Goal: Transaction & Acquisition: Purchase product/service

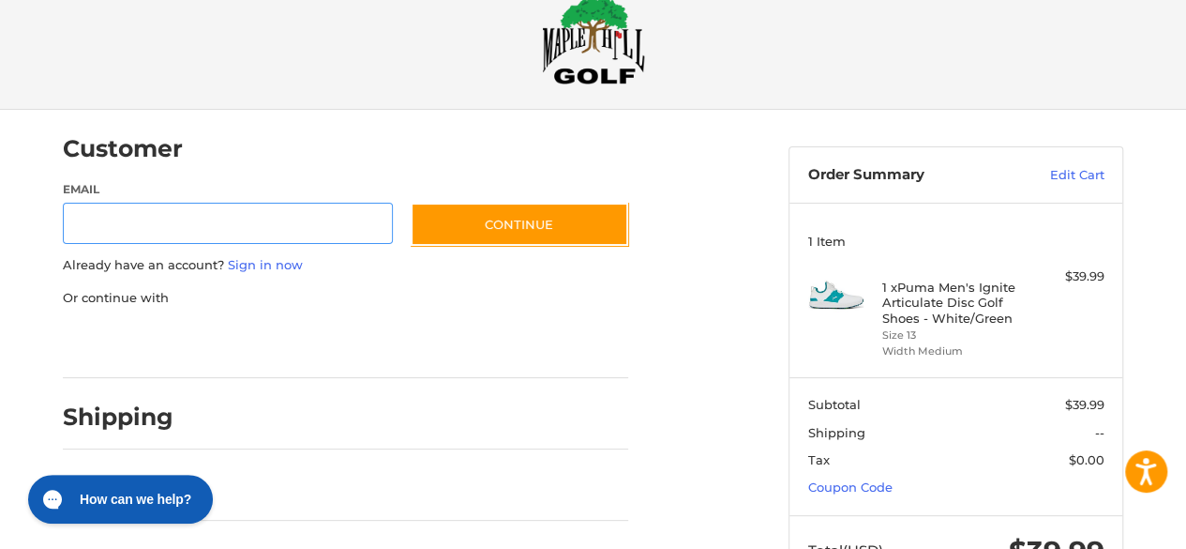
scroll to position [113, 0]
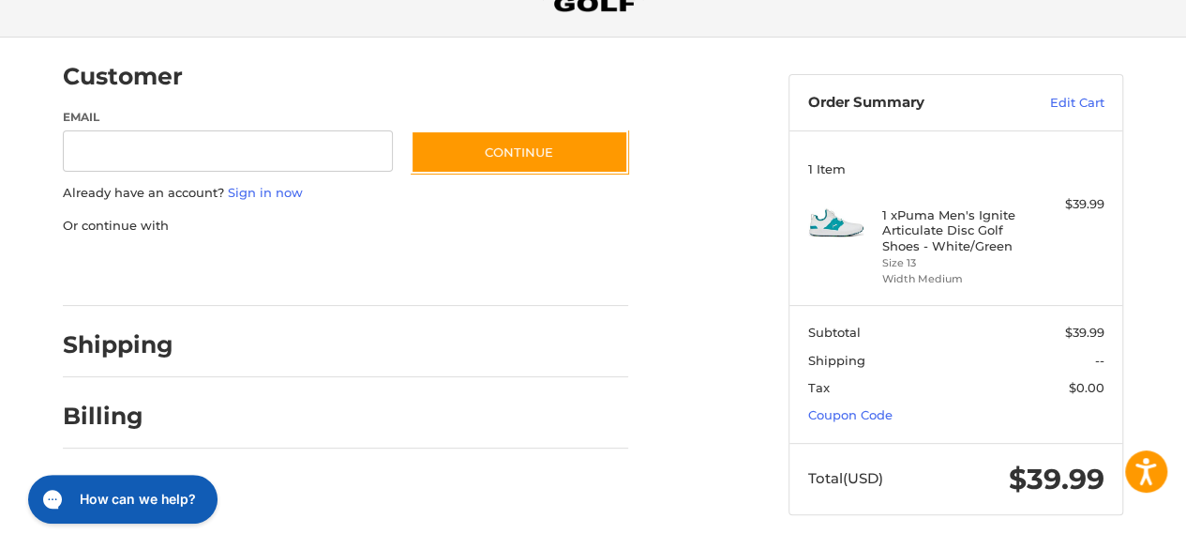
click at [0, 548] on div at bounding box center [0, 551] width 0 height 0
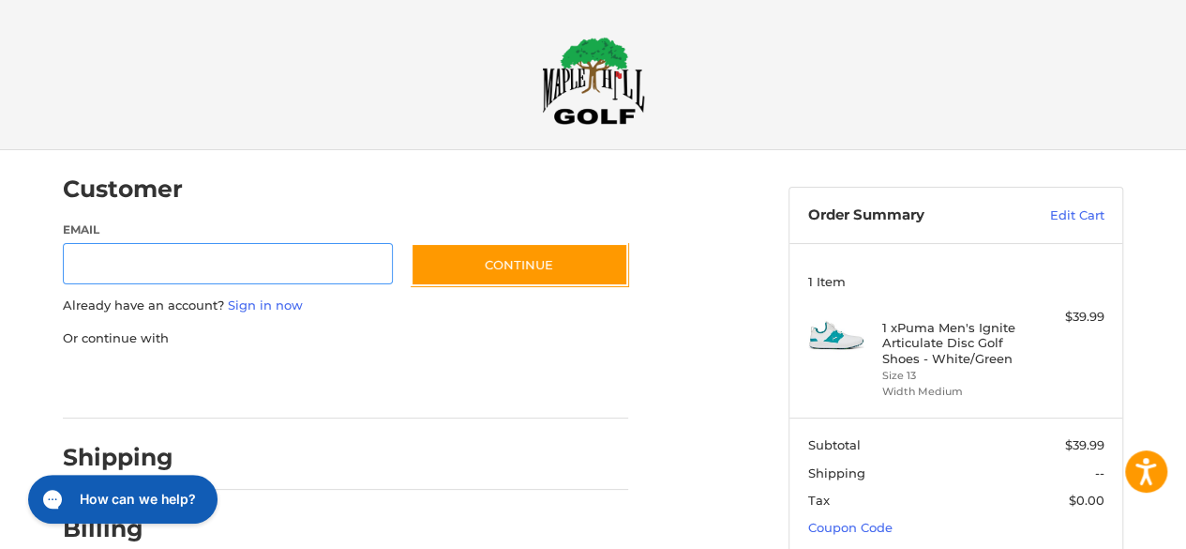
click at [600, 82] on img at bounding box center [593, 81] width 103 height 88
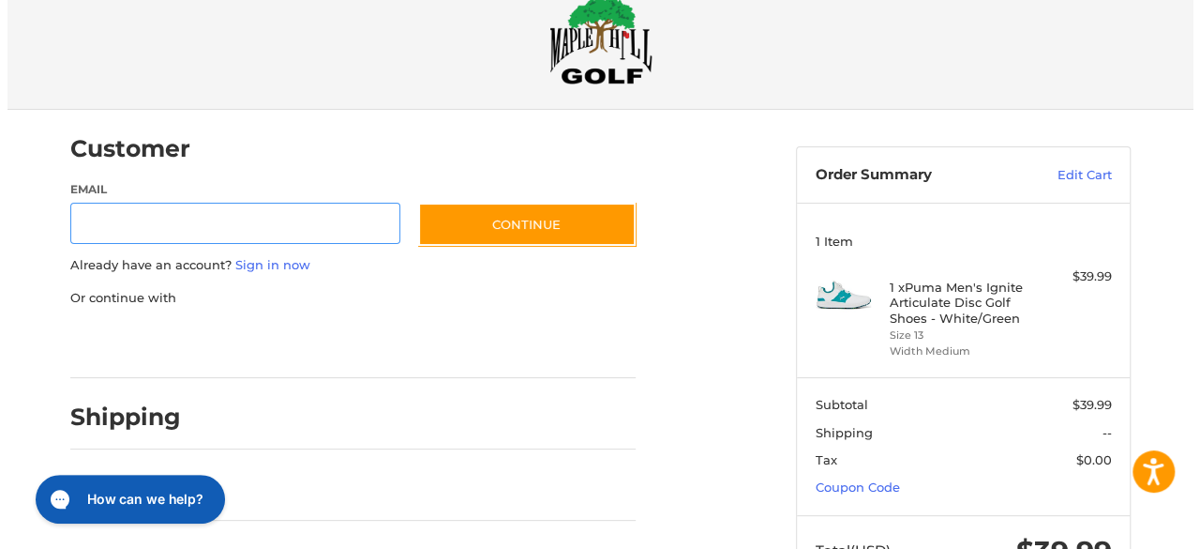
scroll to position [41, 0]
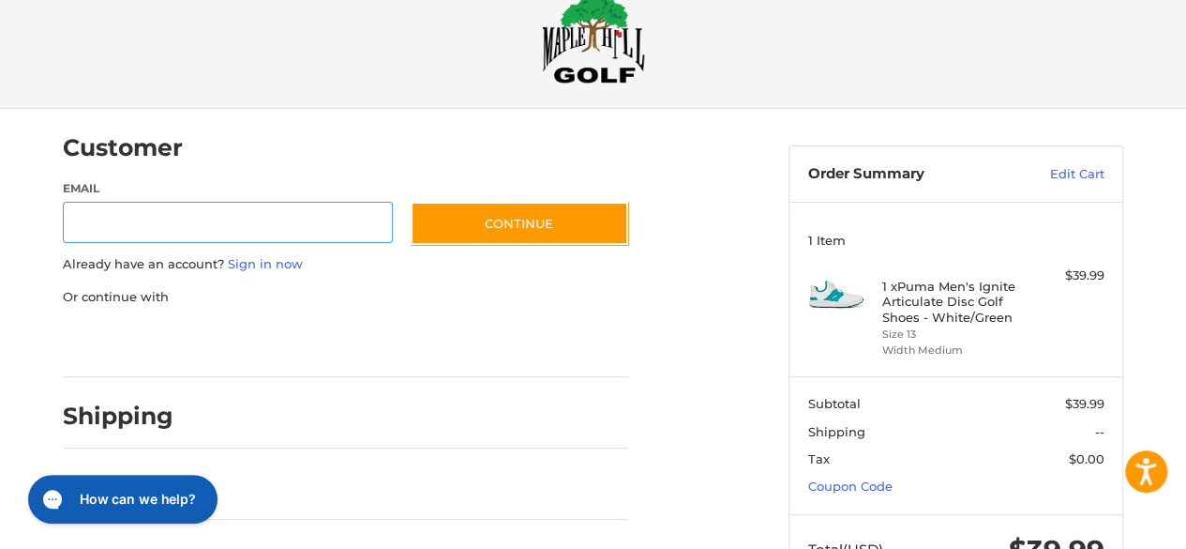
click at [333, 233] on input "Email" at bounding box center [228, 223] width 330 height 42
type input "**********"
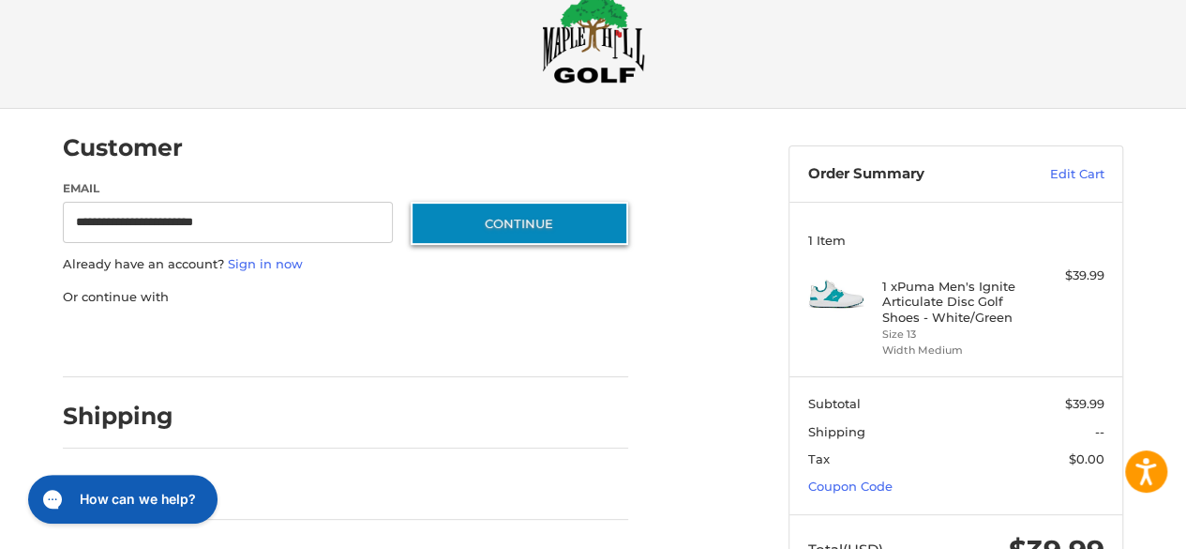
click at [480, 211] on button "Continue" at bounding box center [520, 223] width 218 height 43
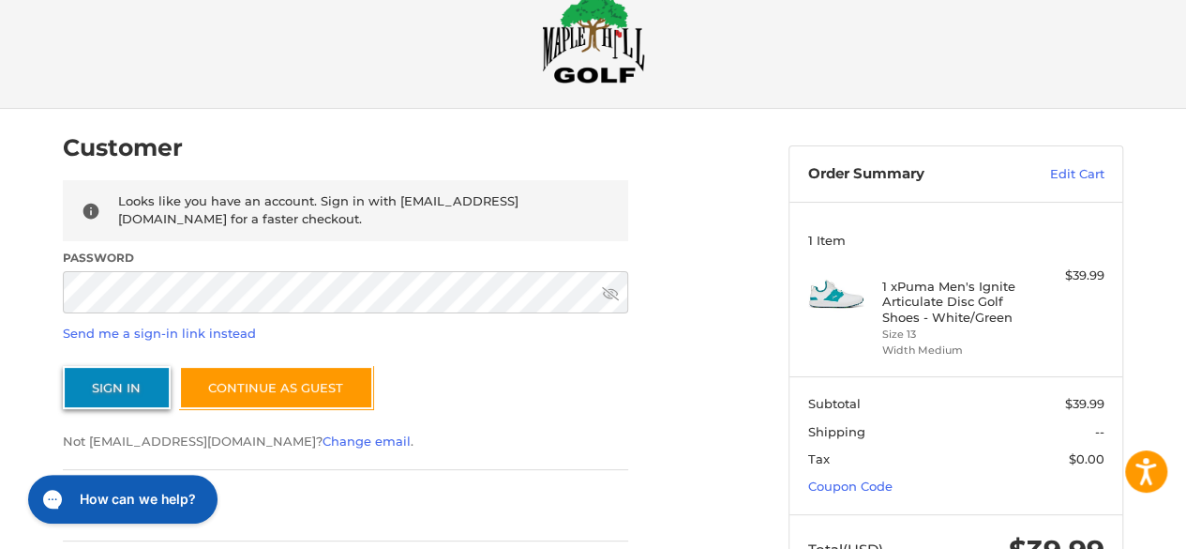
click at [138, 385] on button "Sign In" at bounding box center [117, 387] width 108 height 43
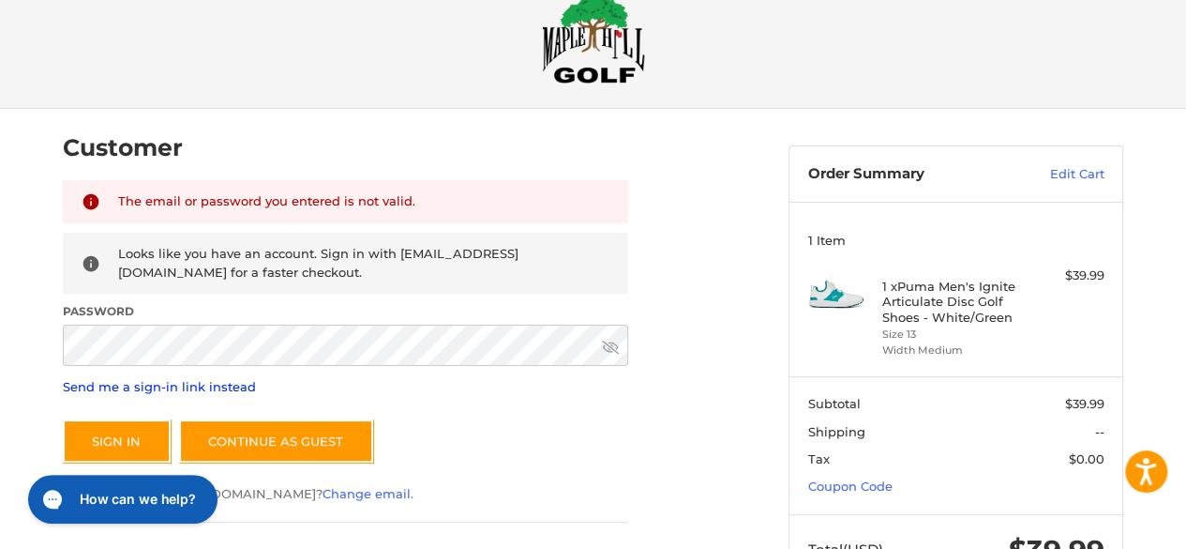
click at [175, 386] on link "Send me a sign-in link instead" at bounding box center [159, 386] width 193 height 15
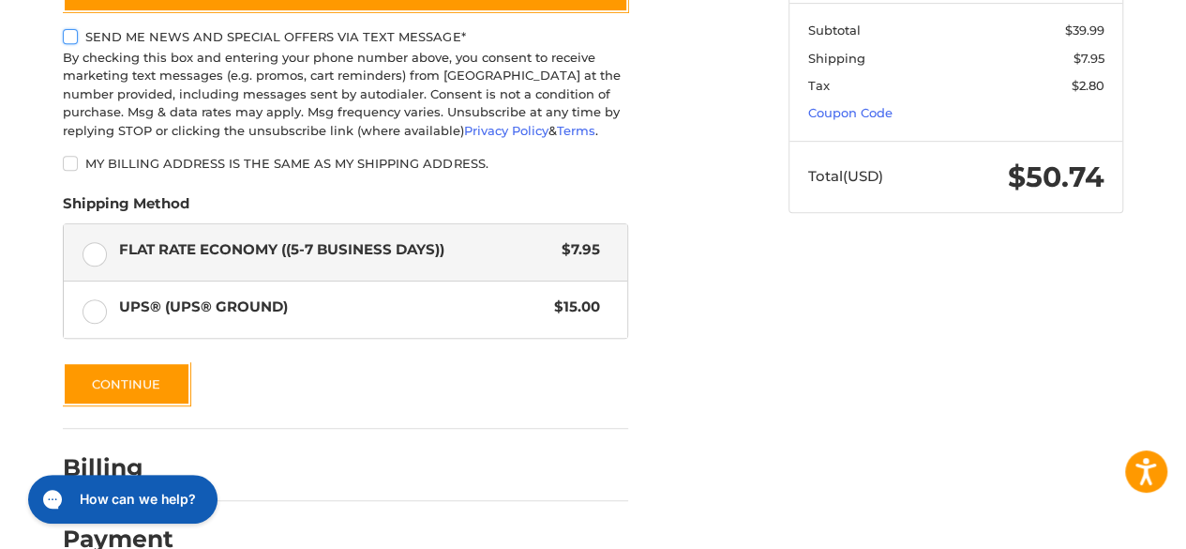
scroll to position [422, 0]
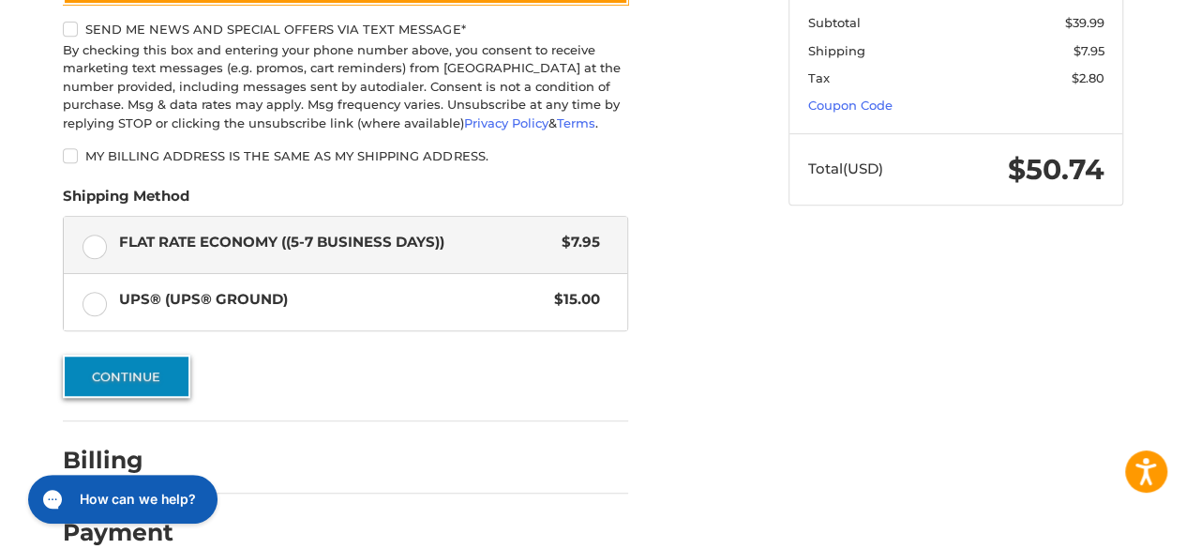
click at [156, 390] on button "Continue" at bounding box center [127, 375] width 128 height 43
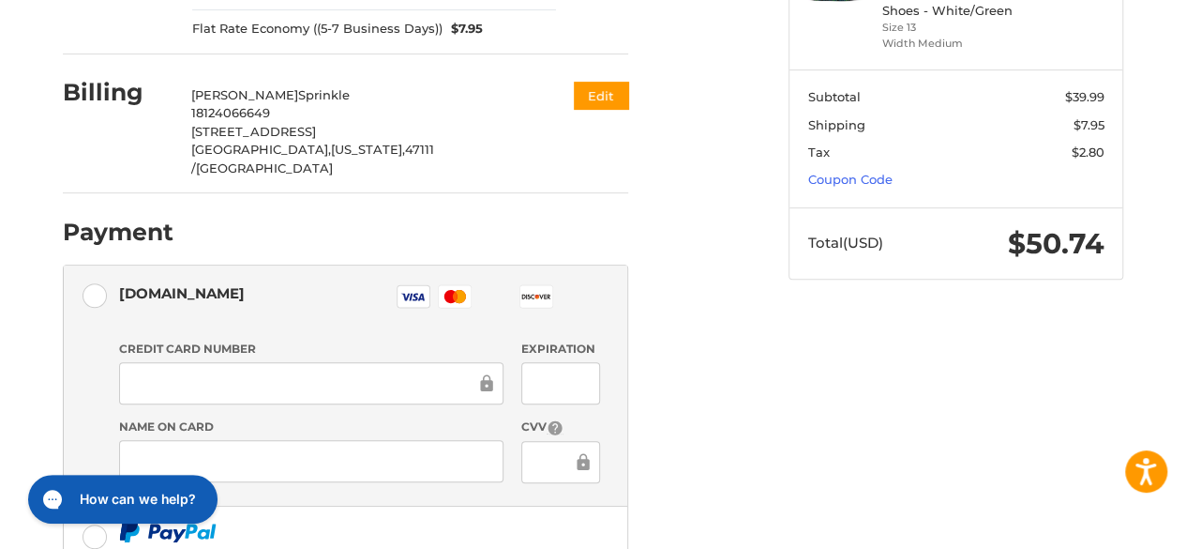
scroll to position [364, 0]
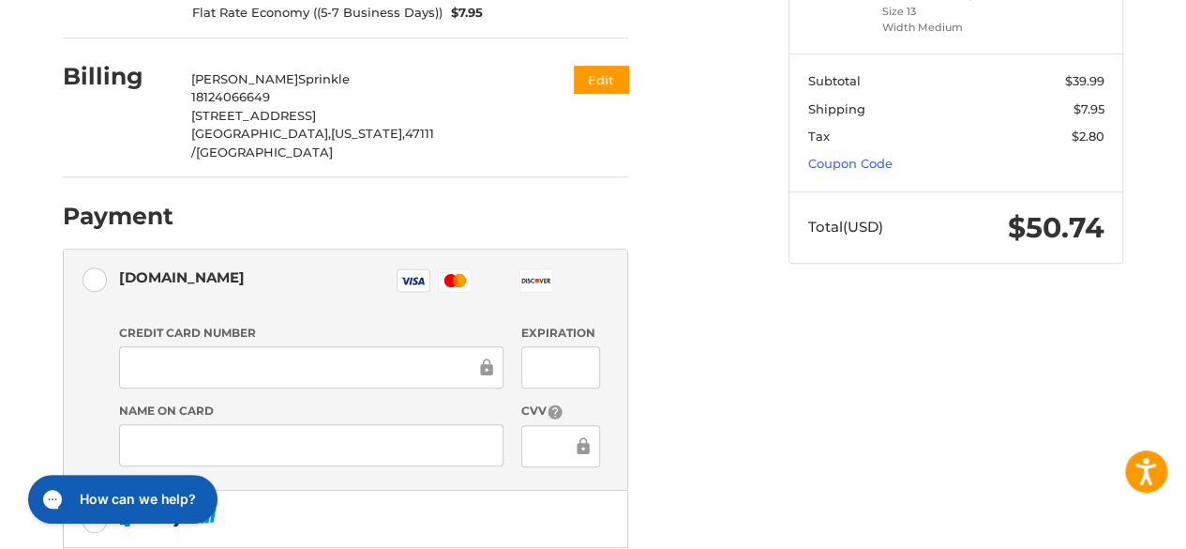
click at [292, 346] on div at bounding box center [311, 367] width 384 height 42
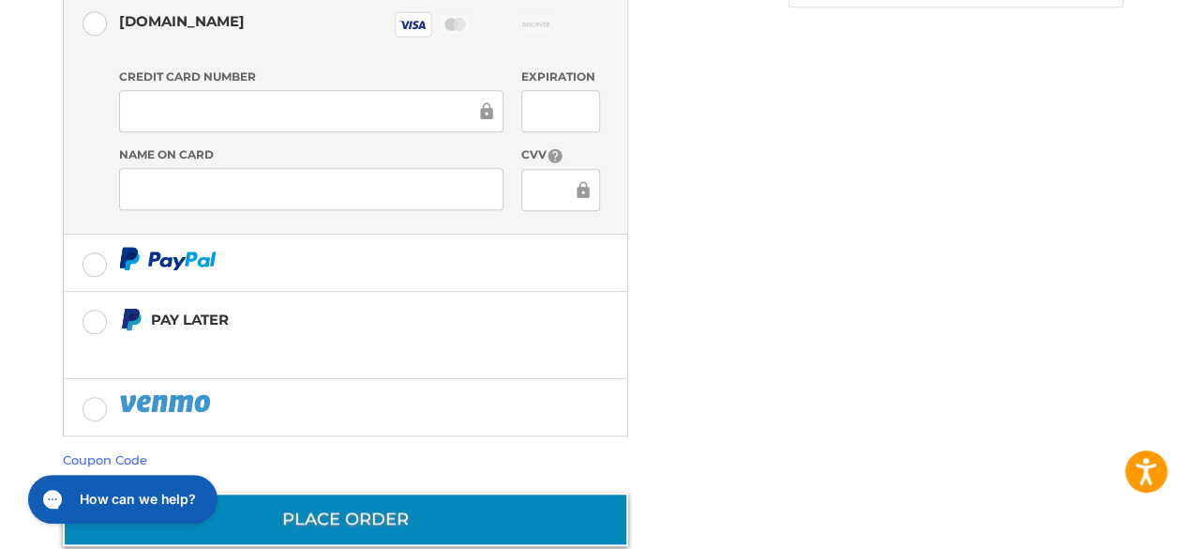
scroll to position [619, 0]
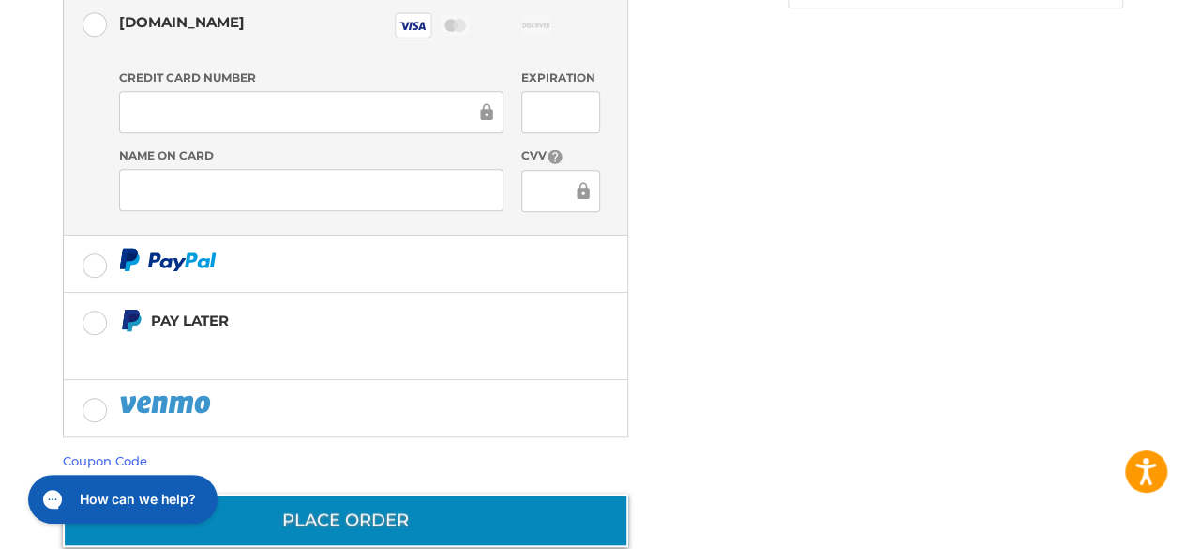
click at [277, 496] on button "Place Order" at bounding box center [345, 519] width 565 height 53
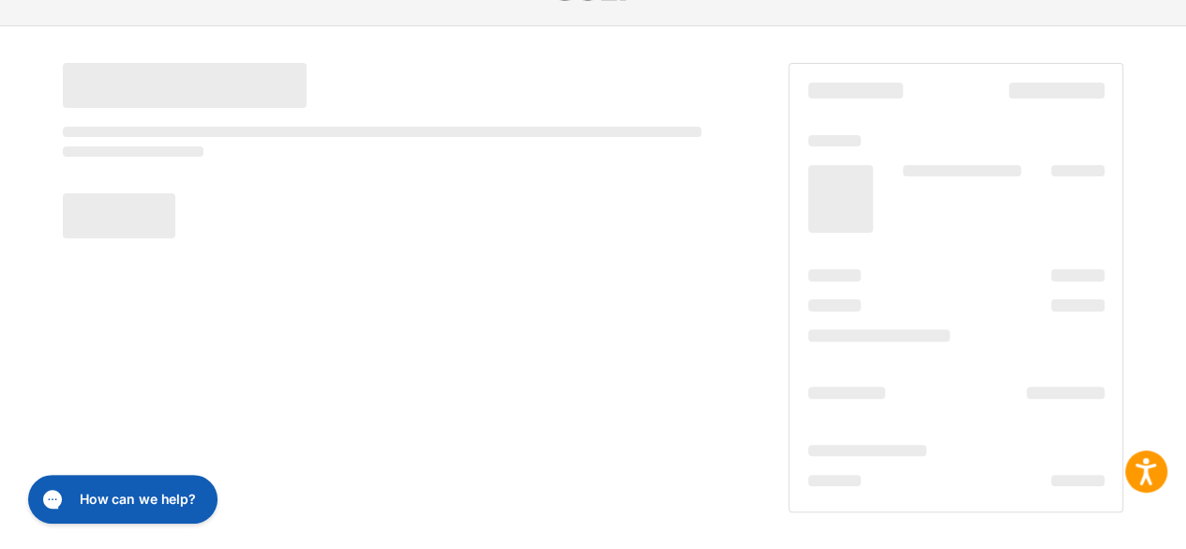
scroll to position [124, 0]
